Goal: Consume media (video, audio)

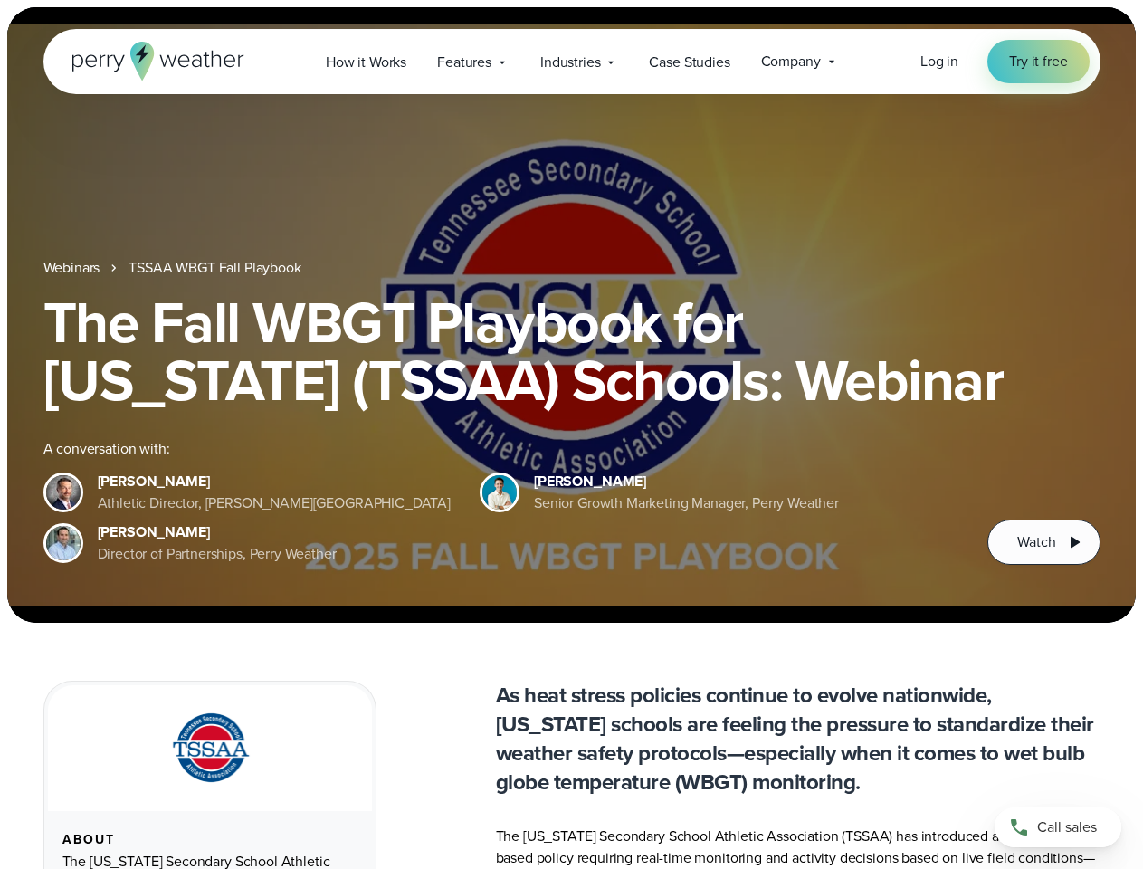
click at [571, 434] on div "The Fall WBGT Playbook for [US_STATE] (TSSAA) Schools: Webinar A conversation w…" at bounding box center [571, 429] width 1057 height 272
click at [571, 62] on span "Industries" at bounding box center [570, 63] width 60 height 22
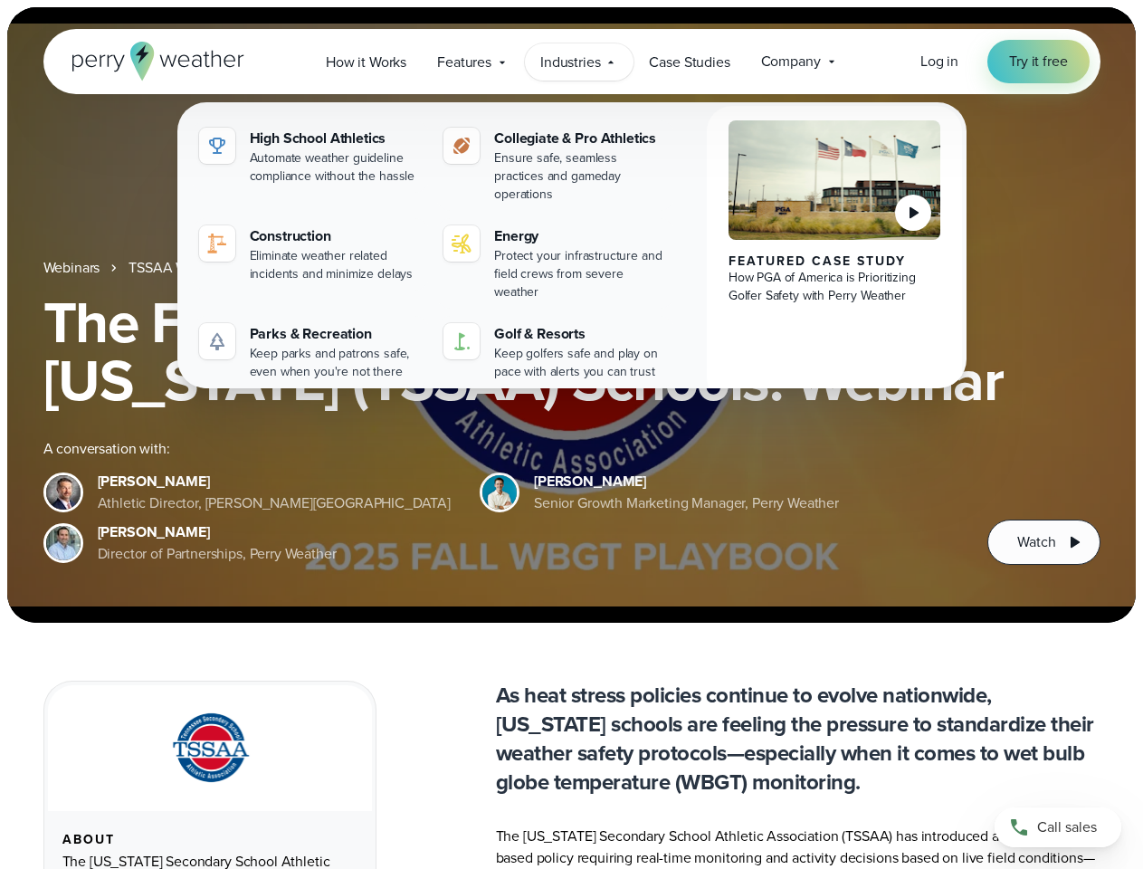
click at [571, 315] on h1 "The Fall WBGT Playbook for [US_STATE] (TSSAA) Schools: Webinar" at bounding box center [571, 351] width 1057 height 116
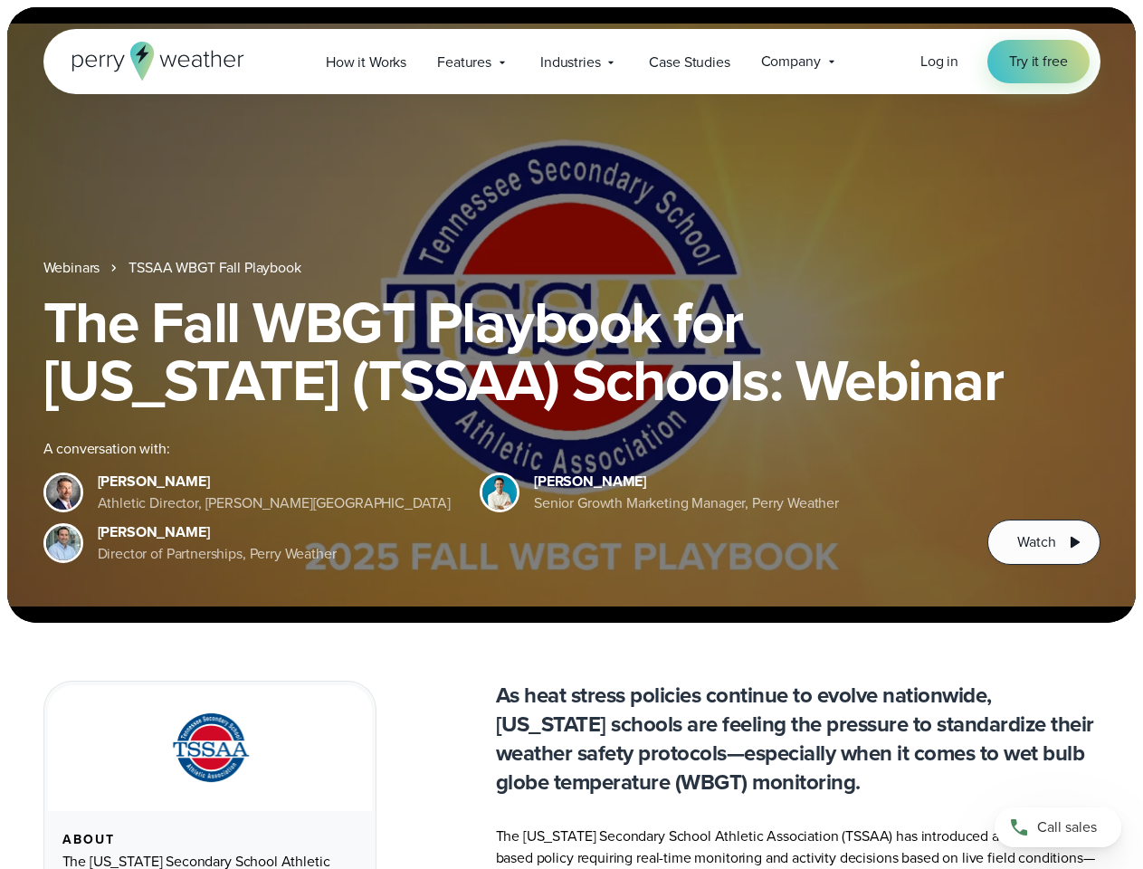
click at [216, 268] on link "TSSAA WBGT Fall Playbook" at bounding box center [215, 268] width 172 height 22
click at [1044, 542] on span "Watch" at bounding box center [1036, 542] width 38 height 22
